Goal: Task Accomplishment & Management: Complete application form

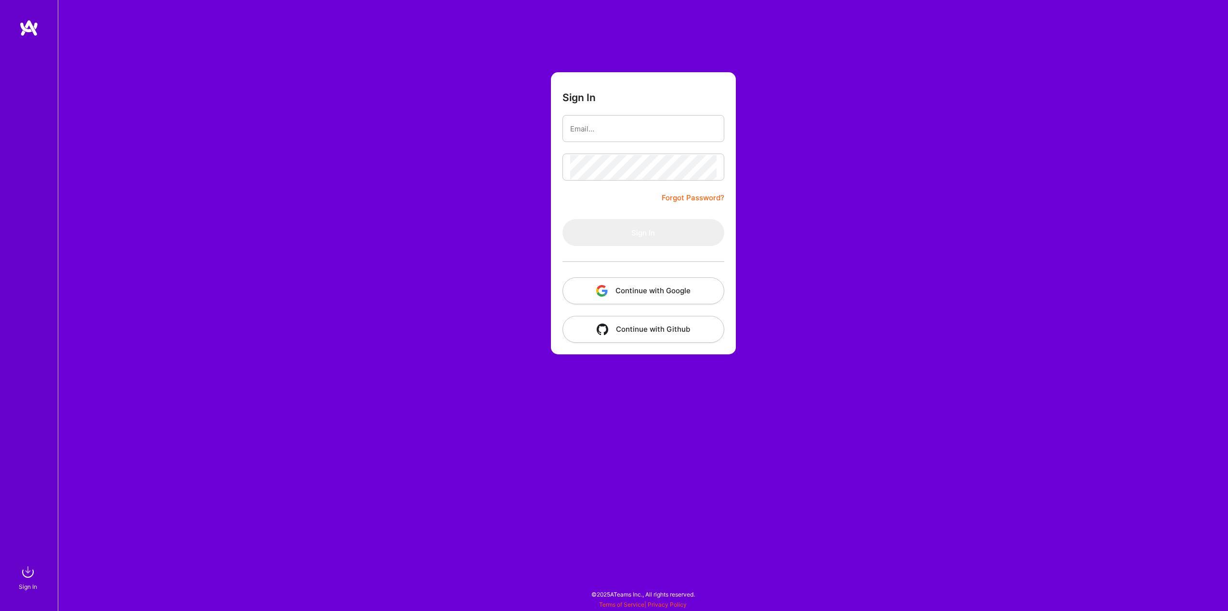
click at [654, 336] on button "Continue with Github" at bounding box center [644, 329] width 162 height 27
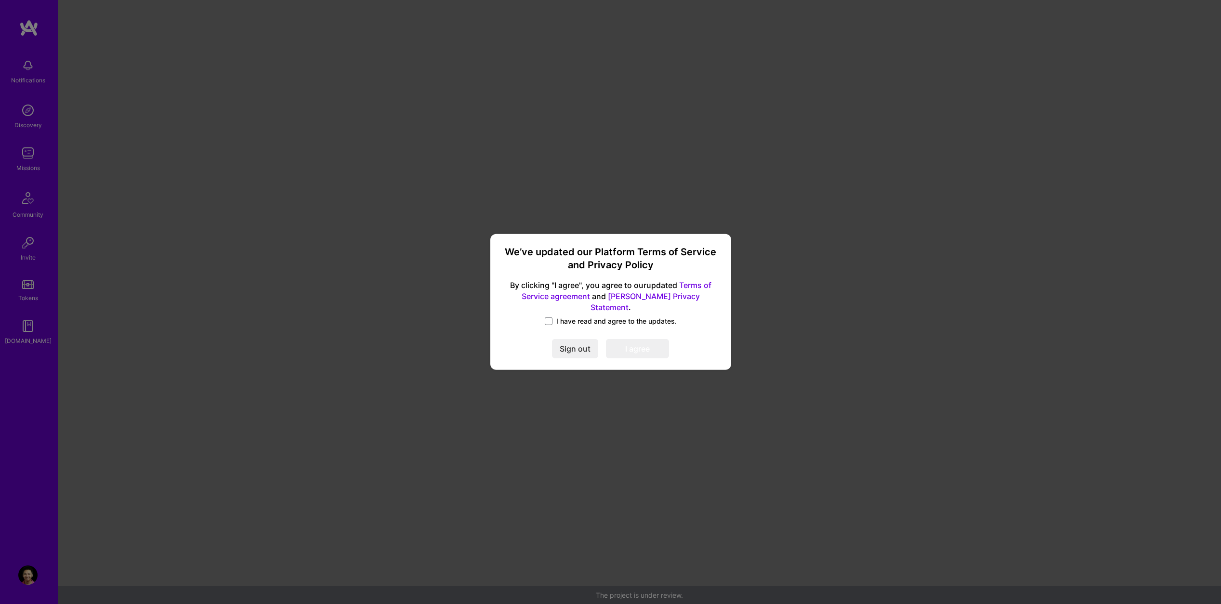
click at [596, 318] on span "I have read and agree to the updates." at bounding box center [616, 321] width 120 height 10
click at [0, 0] on input "I have read and agree to the updates." at bounding box center [0, 0] width 0 height 0
click at [647, 344] on button "I agree" at bounding box center [637, 349] width 63 height 19
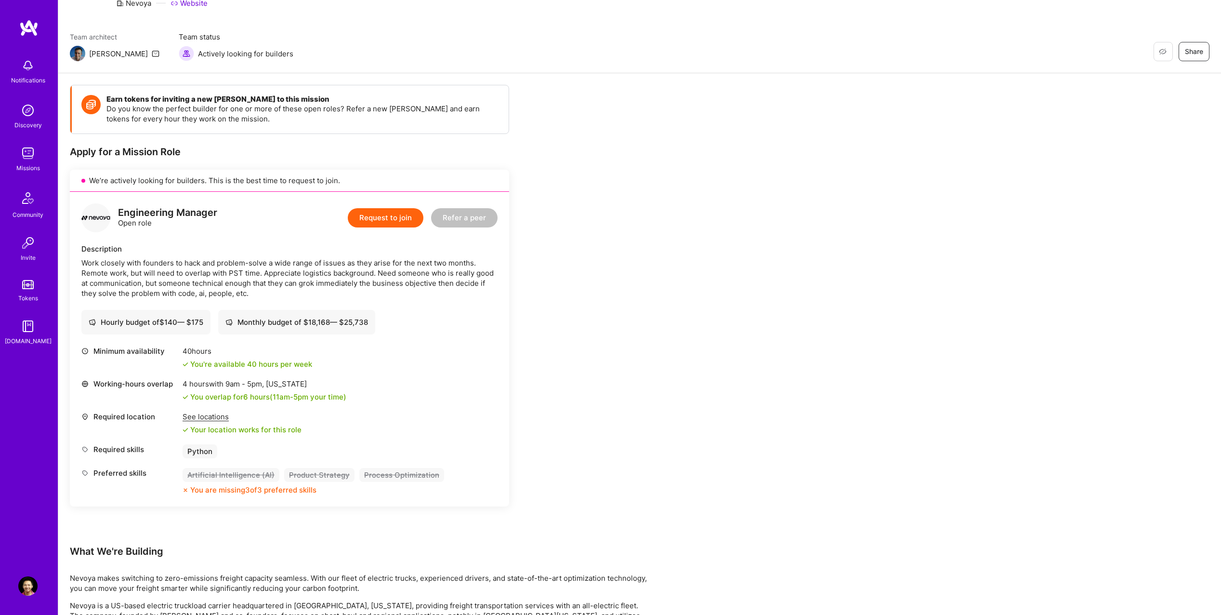
scroll to position [48, 0]
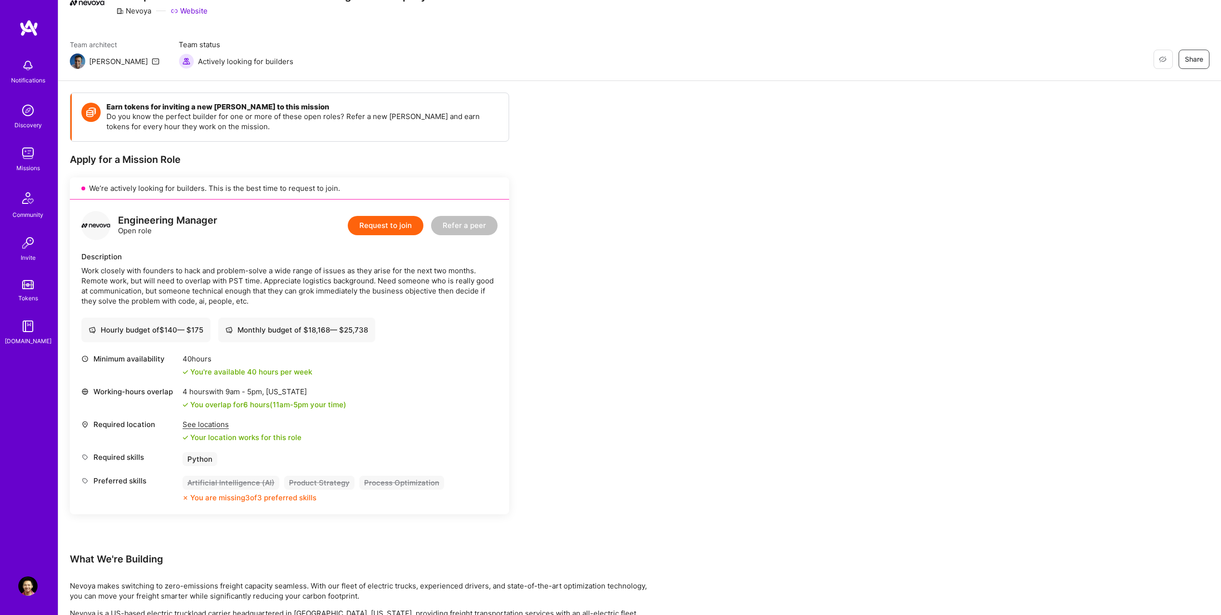
click at [623, 299] on div "Earn tokens for inviting a new [PERSON_NAME] to this mission Do you know the pe…" at bounding box center [359, 474] width 578 height 765
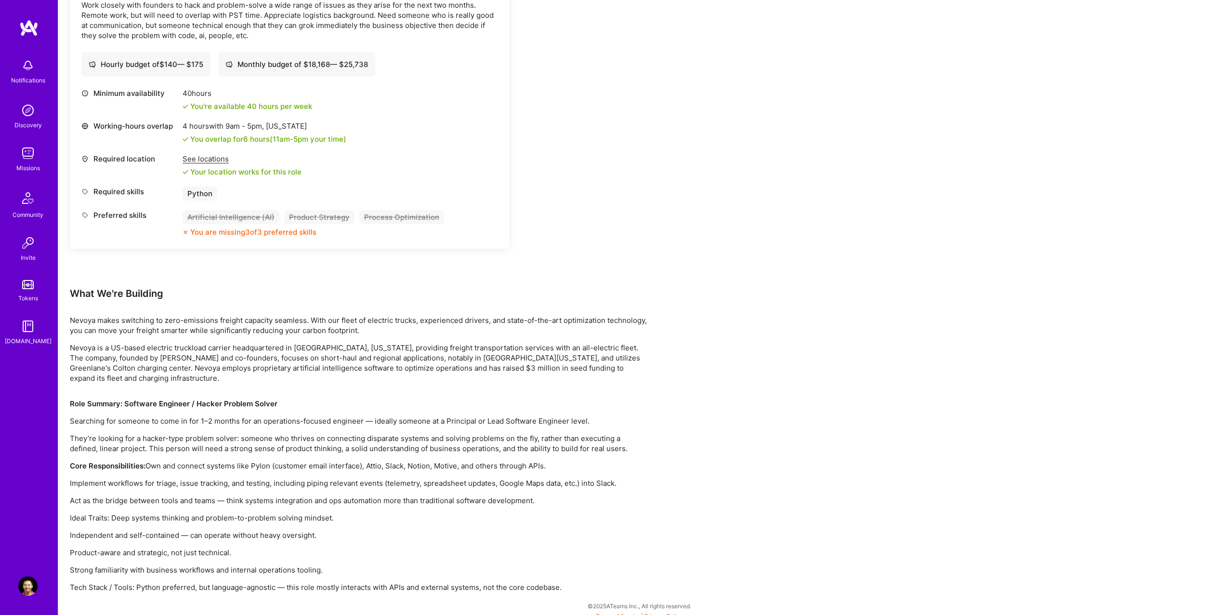
scroll to position [321, 0]
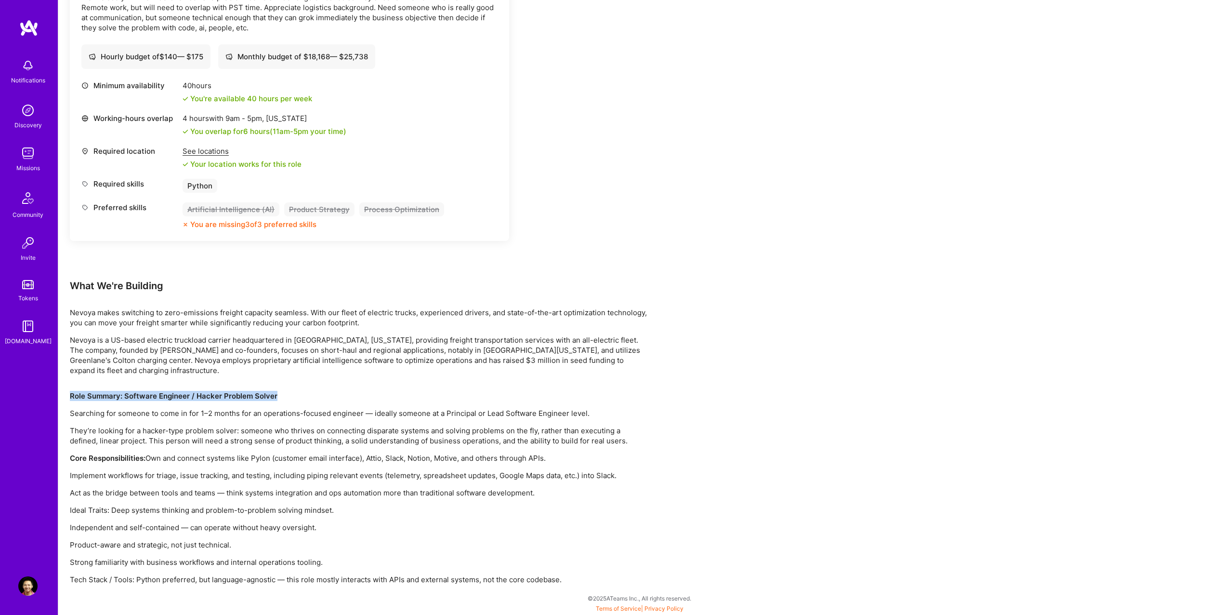
drag, startPoint x: 104, startPoint y: 392, endPoint x: 387, endPoint y: 394, distance: 282.7
click at [387, 394] on div "Earn tokens for inviting a new [PERSON_NAME] to this mission Do you know the pe…" at bounding box center [639, 211] width 1163 height 807
copy strong "Role Summary: Software Engineer / Hacker Problem Solver"
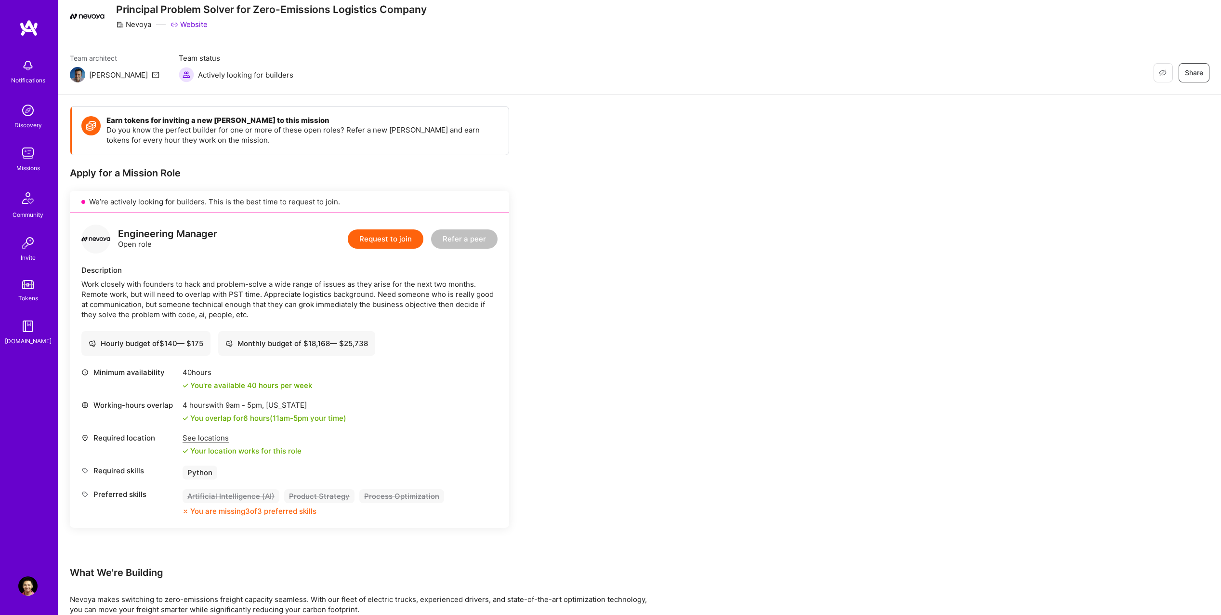
scroll to position [32, 0]
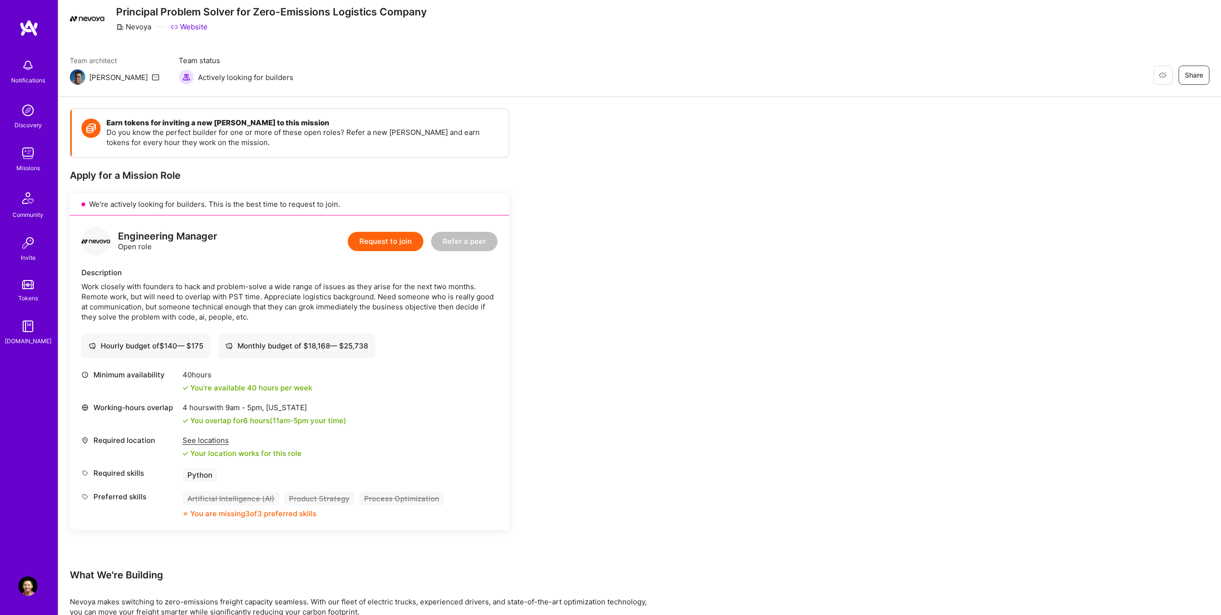
click at [86, 77] on div "[PERSON_NAME]" at bounding box center [115, 76] width 90 height 15
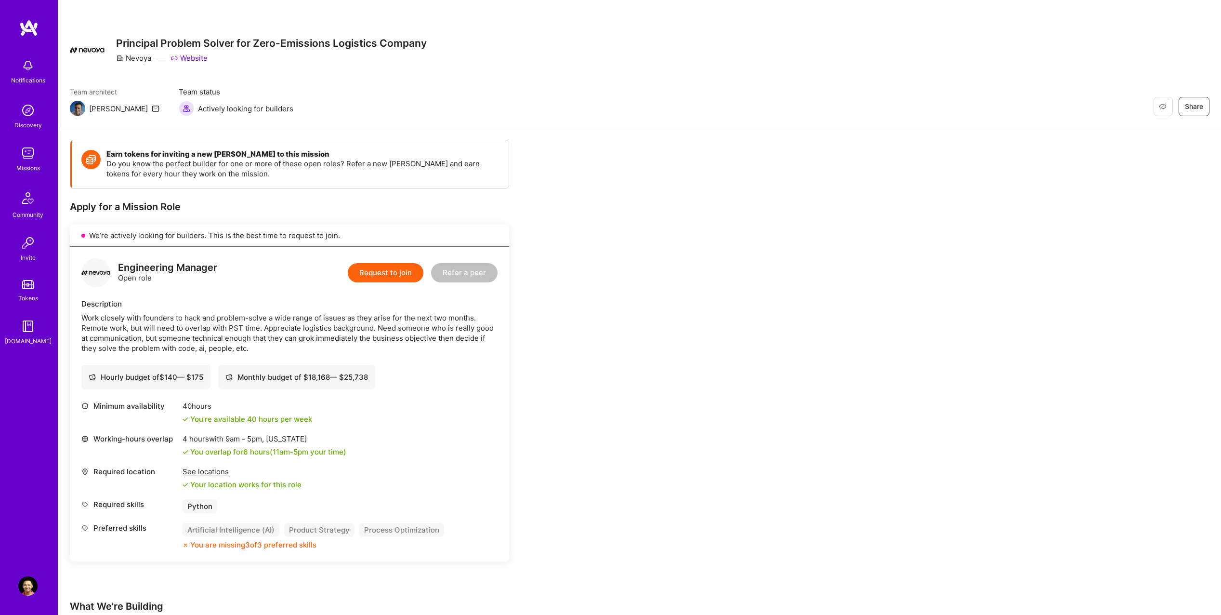
scroll to position [0, 0]
click at [152, 111] on icon at bounding box center [156, 109] width 8 height 8
click at [409, 277] on button "Request to join" at bounding box center [386, 273] width 76 height 19
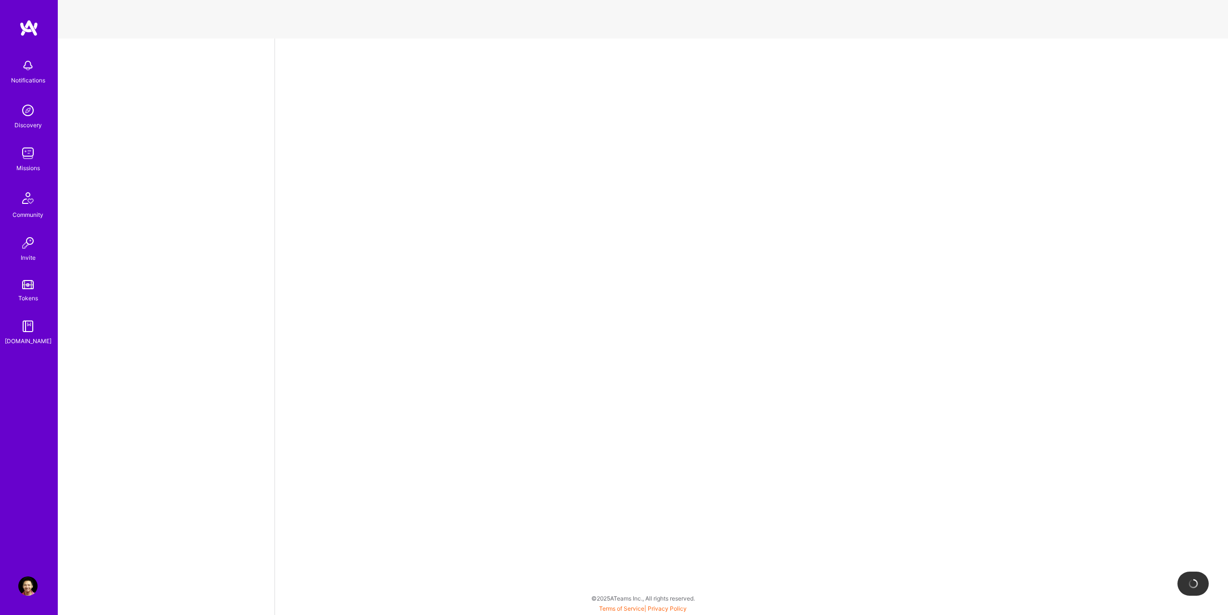
select select "US"
